Goal: Task Accomplishment & Management: Use online tool/utility

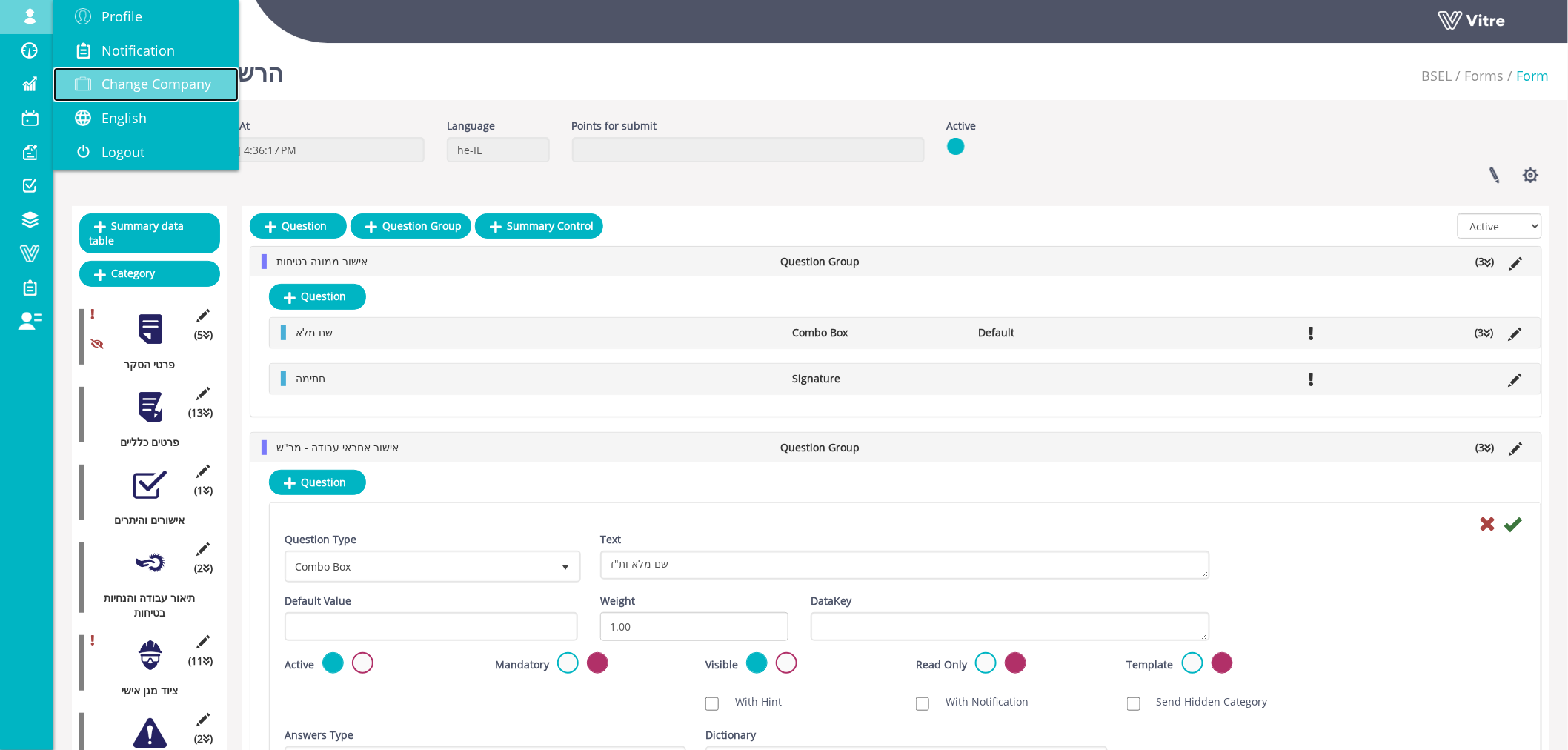
click at [141, 83] on span "Change Company" at bounding box center [156, 84] width 110 height 18
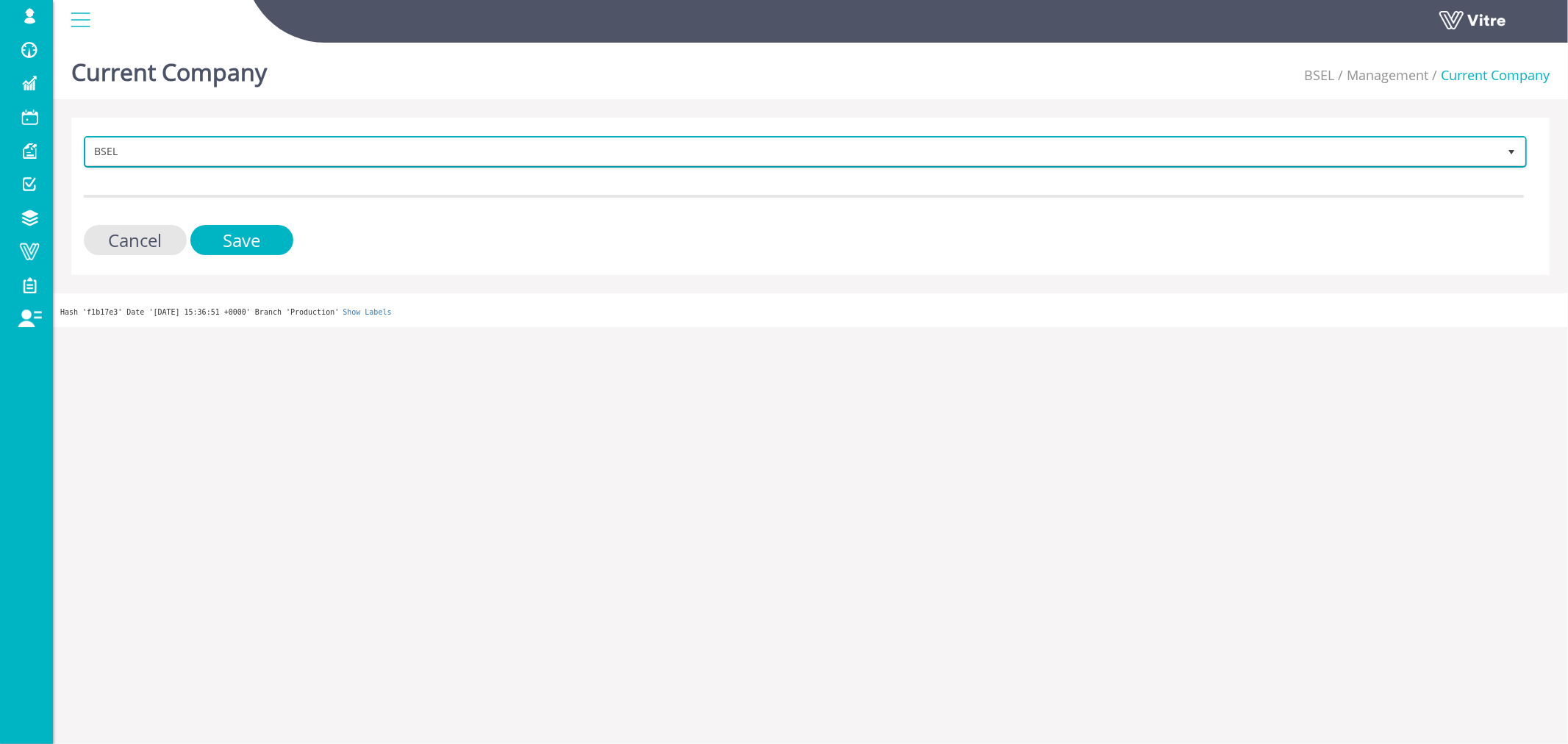
click at [1074, 157] on span "BSEL" at bounding box center [792, 151] width 1412 height 26
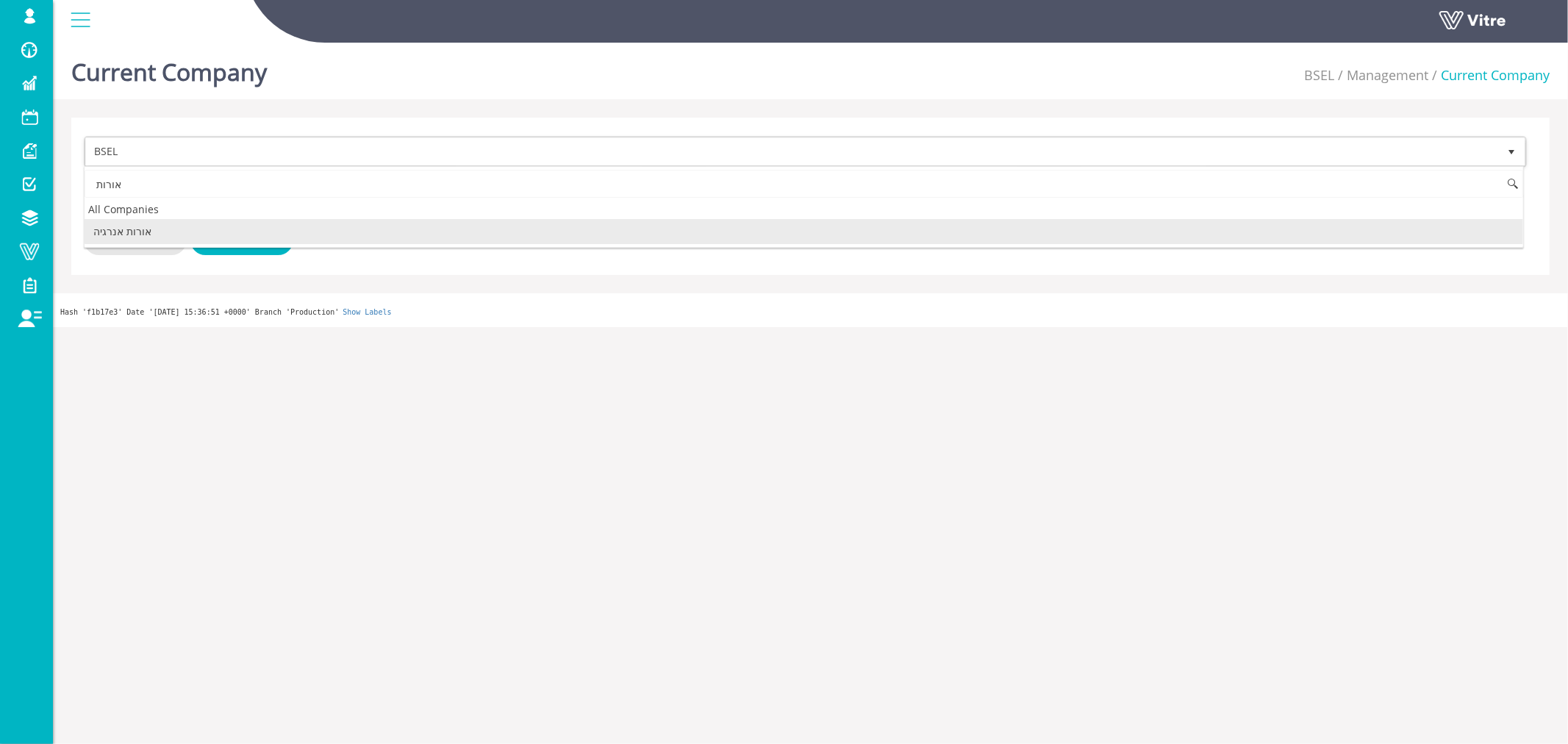
click at [157, 232] on li "אורות אנרגיה" at bounding box center [803, 231] width 1438 height 25
type input "אורות"
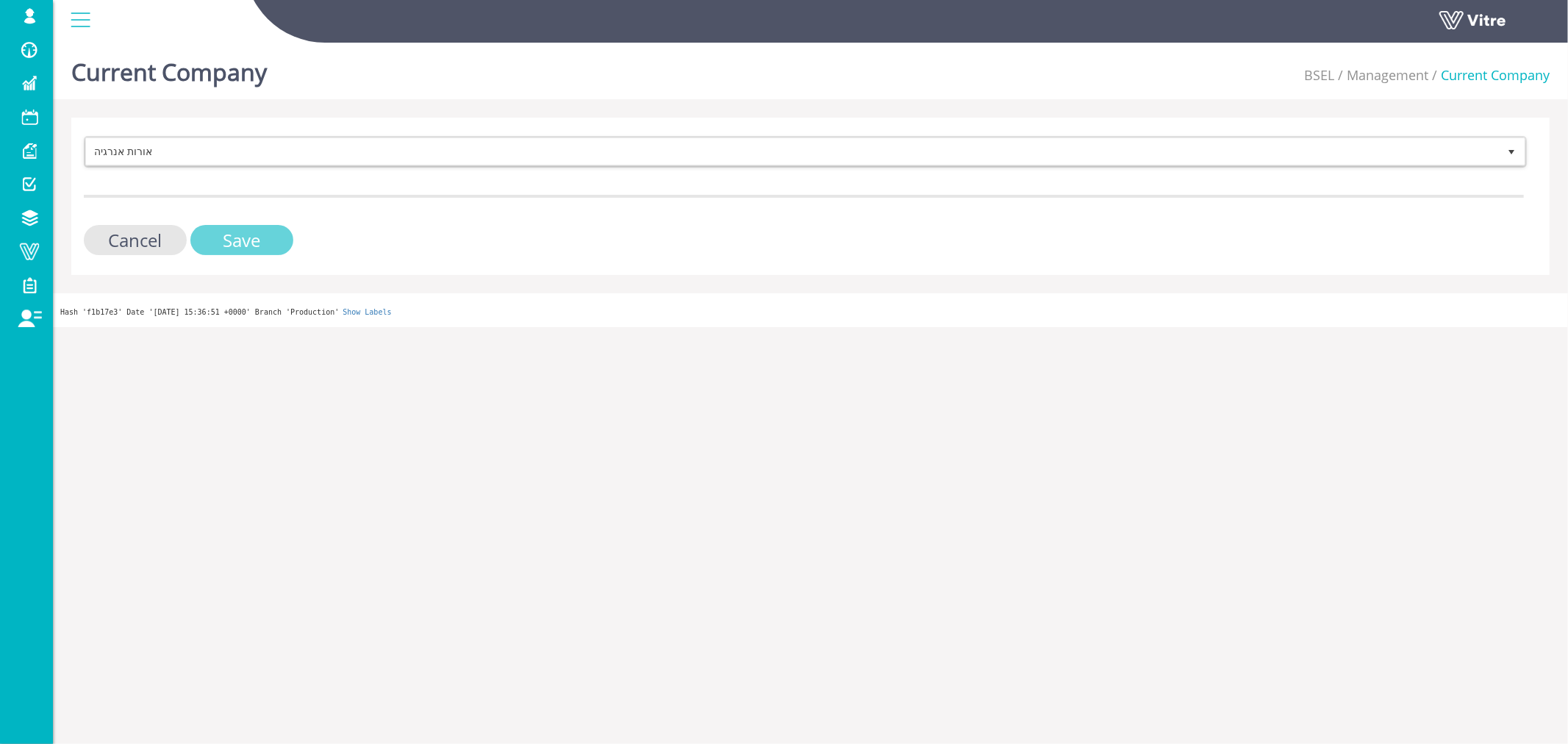
click at [210, 232] on input "Save" at bounding box center [241, 240] width 103 height 30
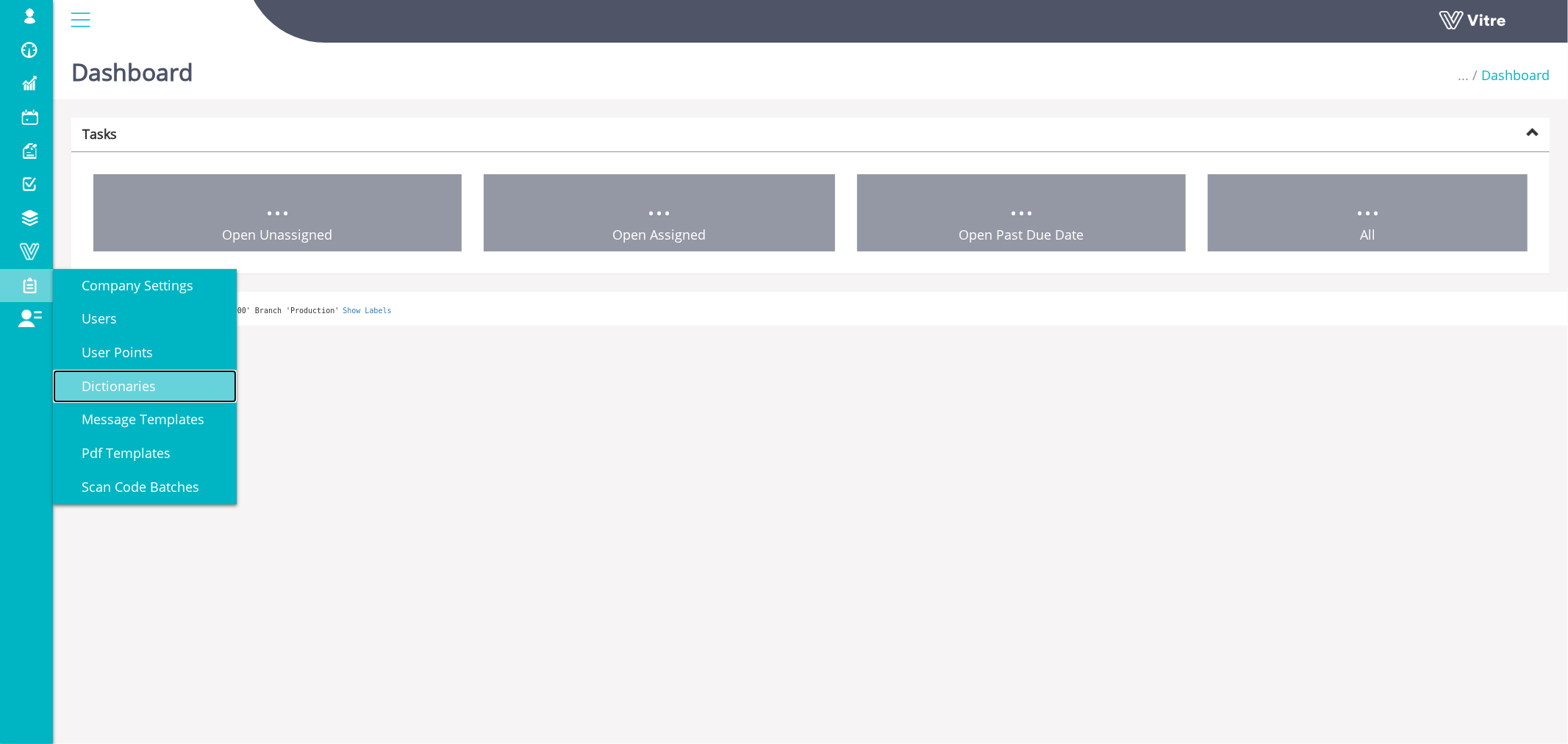
click at [154, 384] on span "Dictionaries" at bounding box center [109, 386] width 92 height 18
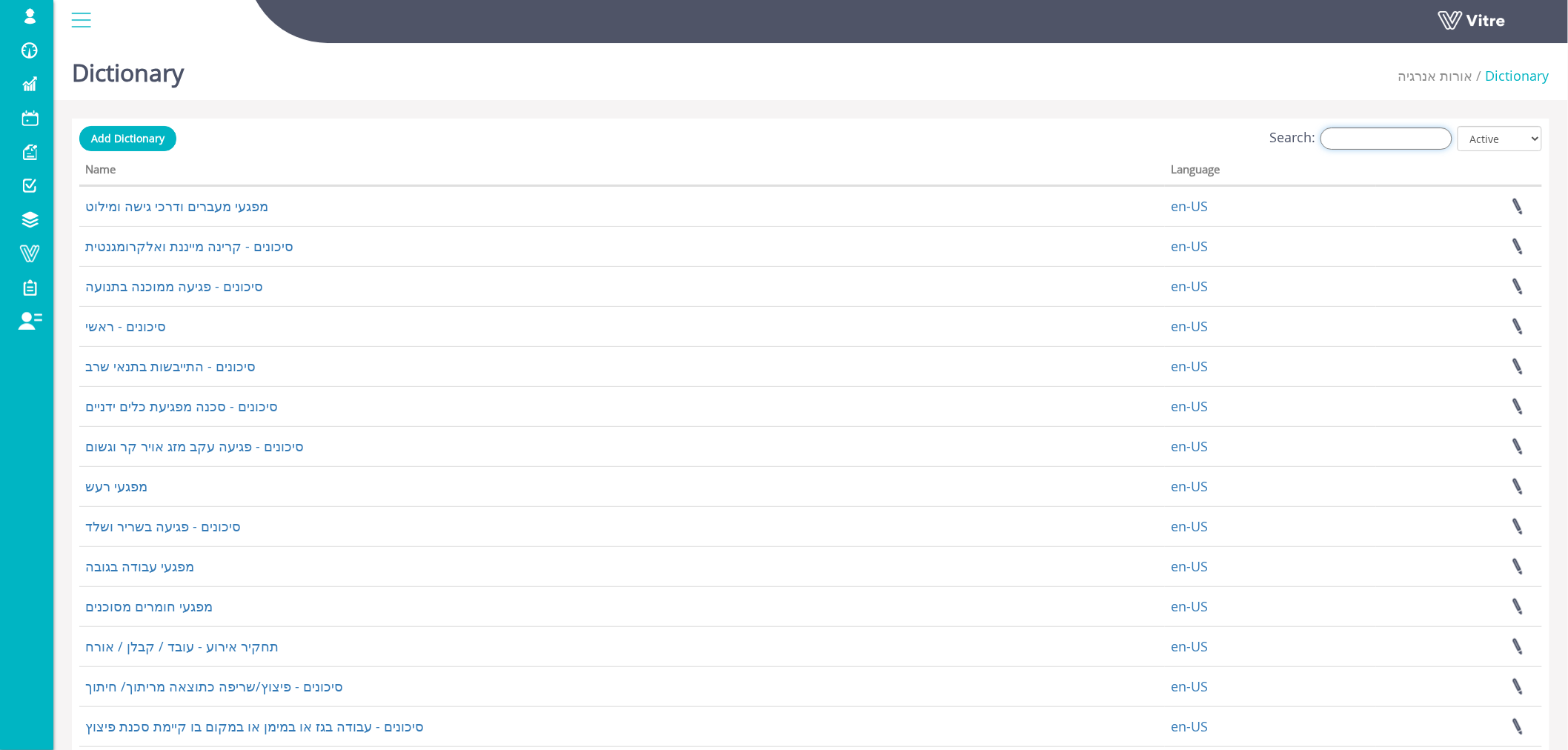
click at [1386, 144] on input "Search:" at bounding box center [1387, 138] width 132 height 22
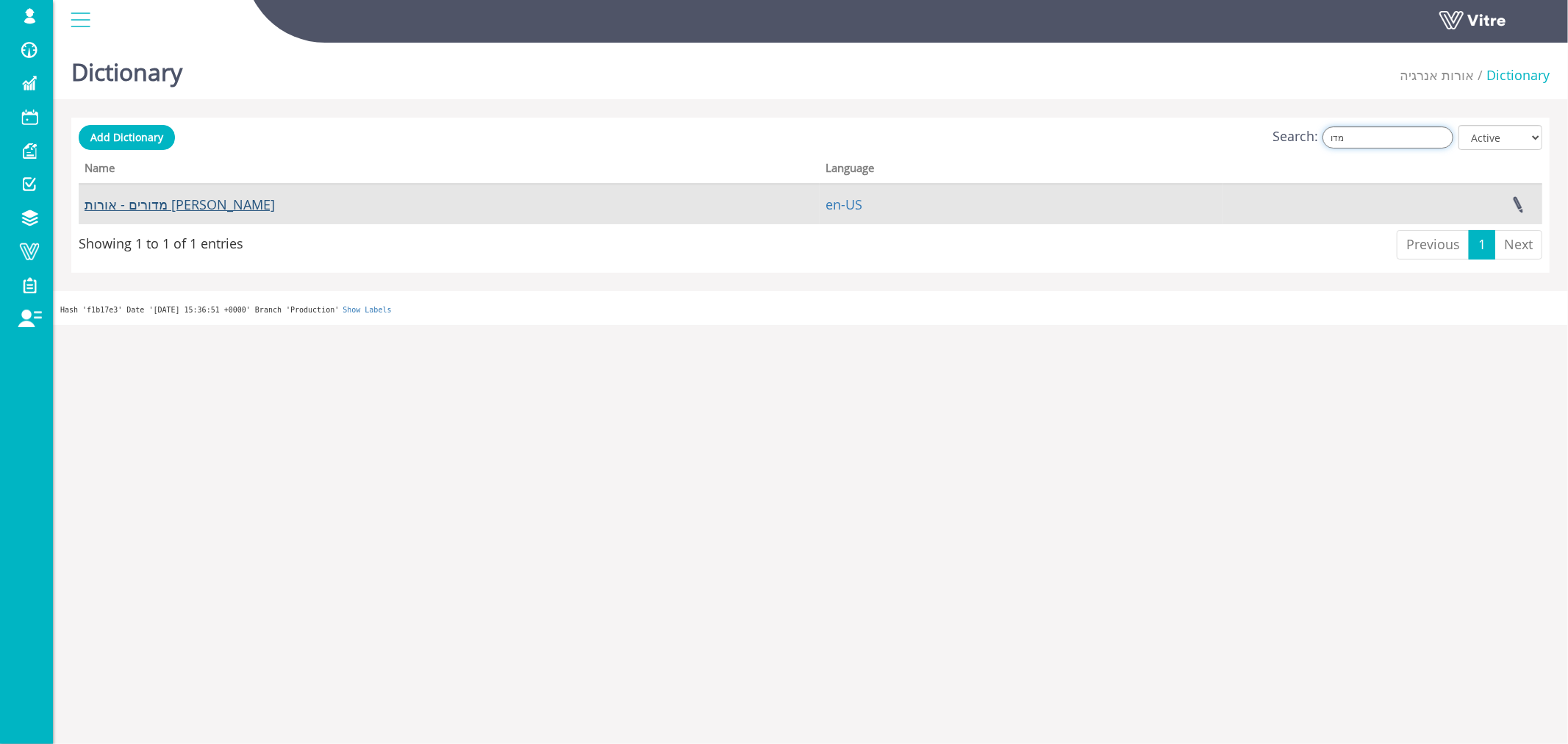
type input "מדו"
click at [158, 204] on link "מדורים - אורות [PERSON_NAME]" at bounding box center [180, 205] width 190 height 18
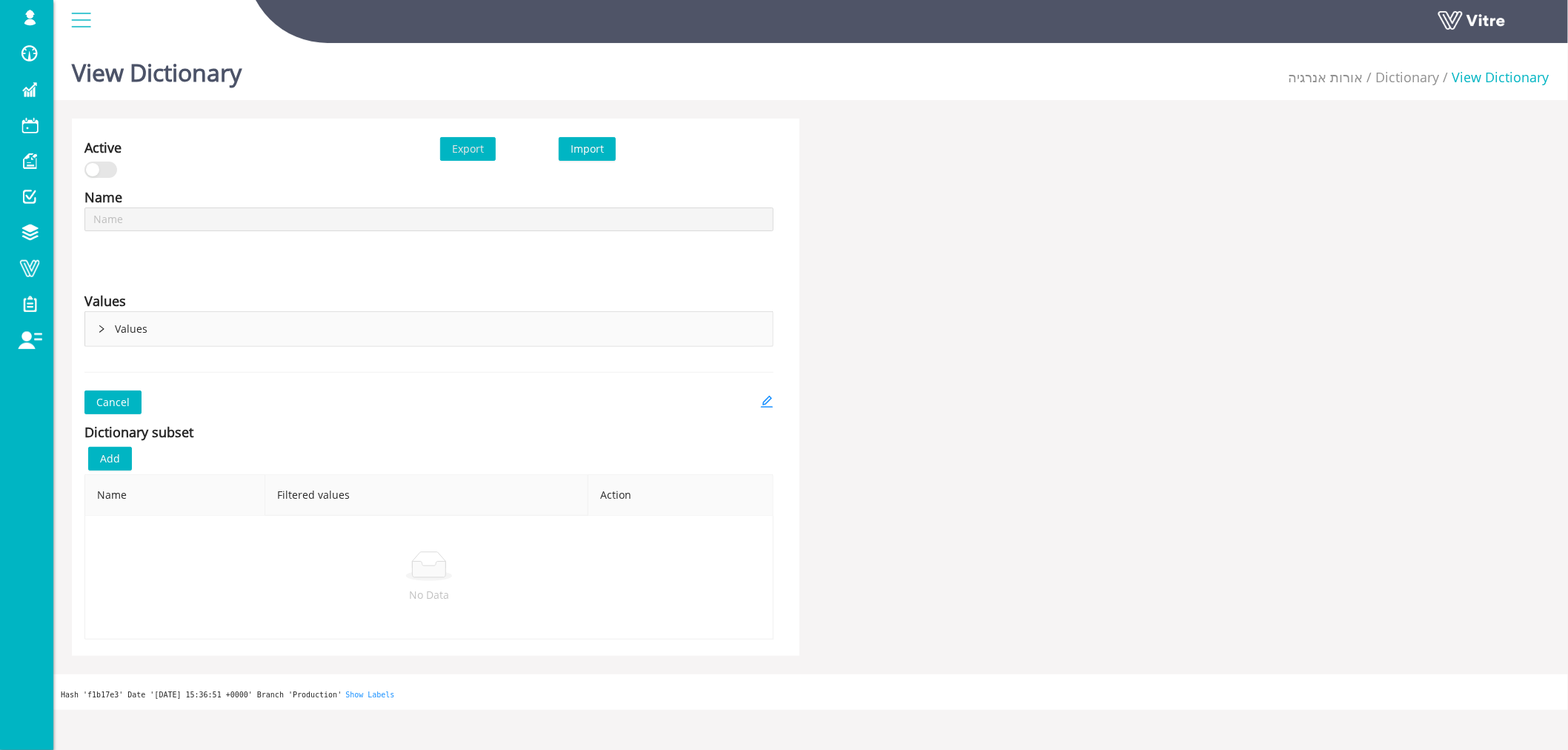
type input "מדורים - אורות [PERSON_NAME]"
click at [117, 460] on span "Add" at bounding box center [110, 459] width 20 height 17
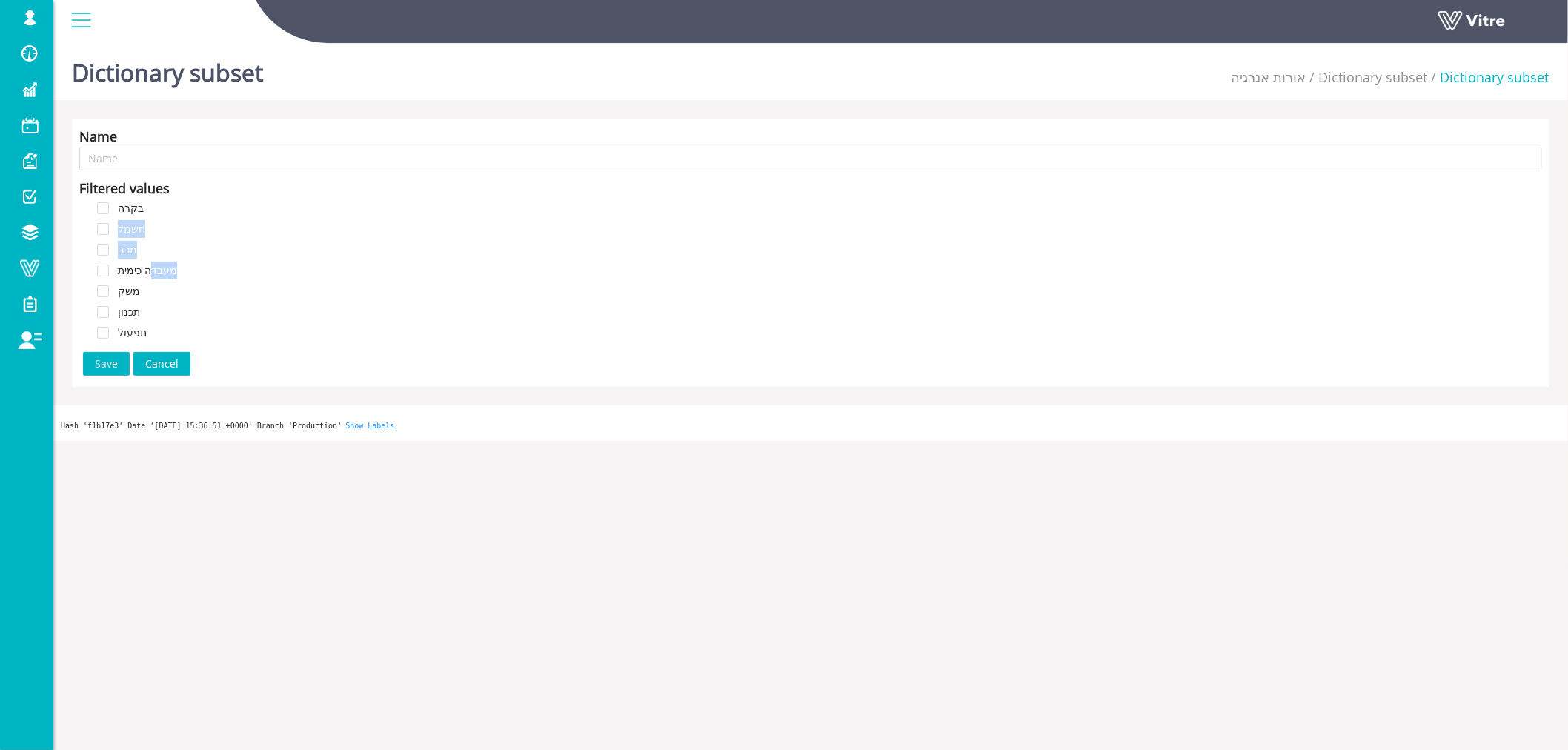
drag, startPoint x: 151, startPoint y: 205, endPoint x: 147, endPoint y: 287, distance: 82.1
click at [147, 287] on div "בקרה חשמל מכני מעבדה כימית משק תכנון תפעול" at bounding box center [811, 272] width 1463 height 145
click at [95, 503] on body "Harel.Smadar Profile Notification Change Company English English Español França…" at bounding box center [784, 412] width 1568 height 750
drag, startPoint x: 111, startPoint y: 211, endPoint x: 210, endPoint y: 350, distance: 170.7
